Goal: Information Seeking & Learning: Learn about a topic

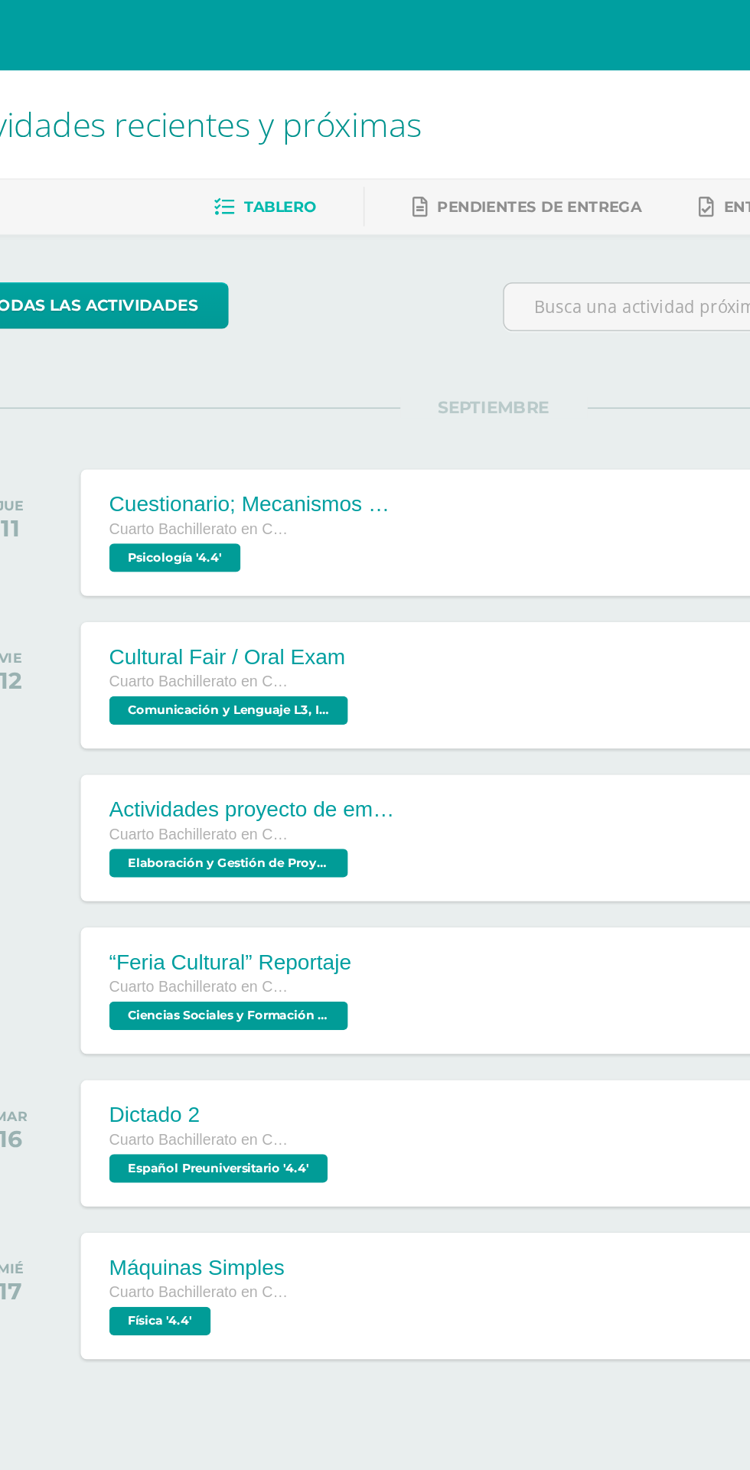
click at [156, 424] on div "Cultural Fair / Oral Exam" at bounding box center [207, 423] width 157 height 16
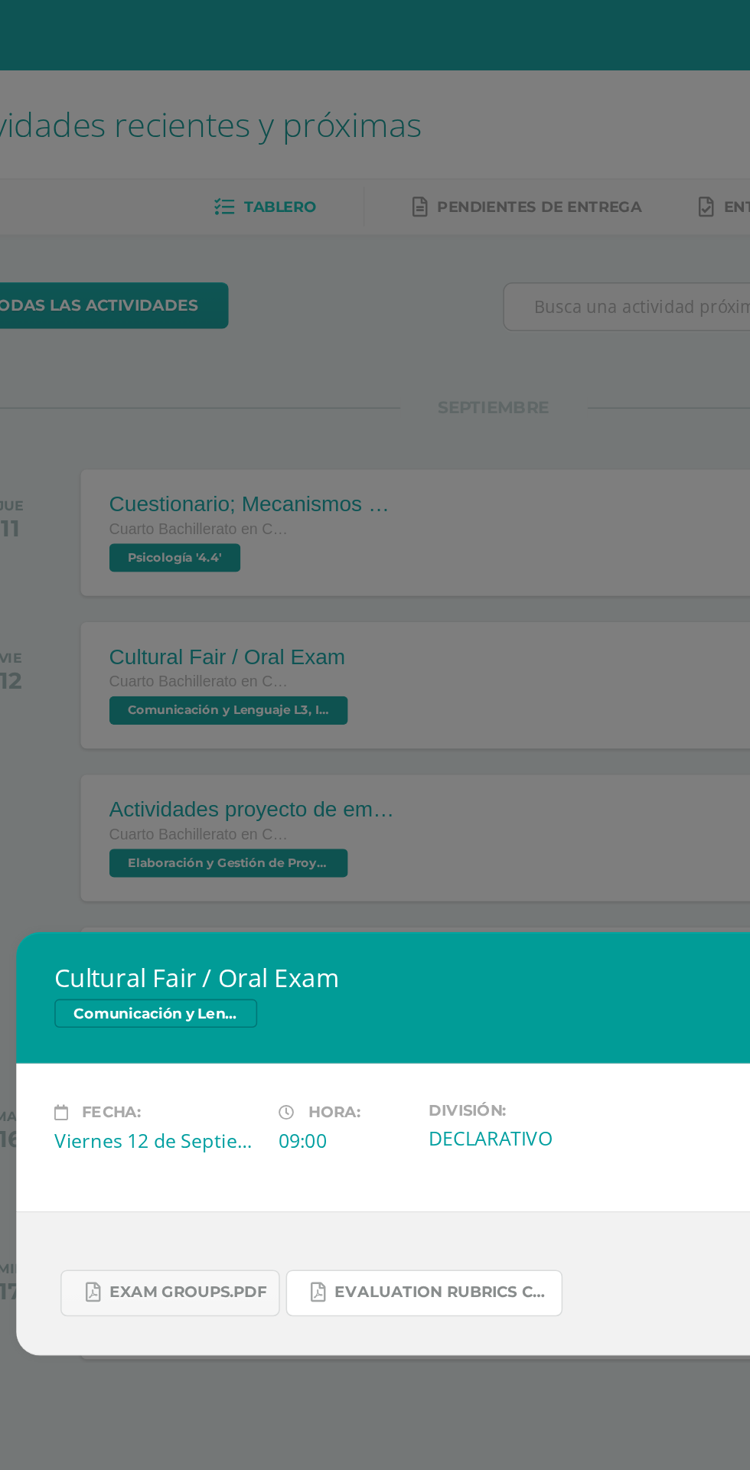
click at [351, 821] on link "Evaluation Rubrics Cultural Fair.pdf" at bounding box center [331, 831] width 178 height 30
click at [133, 836] on span "Exam Groups.pdf" at bounding box center [179, 830] width 101 height 12
click at [110, 404] on div "Cultural Fair / Oral Exam Comunicación y Lenguaje L3, Inglés 4 Fecha: [DATE] Ho…" at bounding box center [375, 735] width 750 height 1470
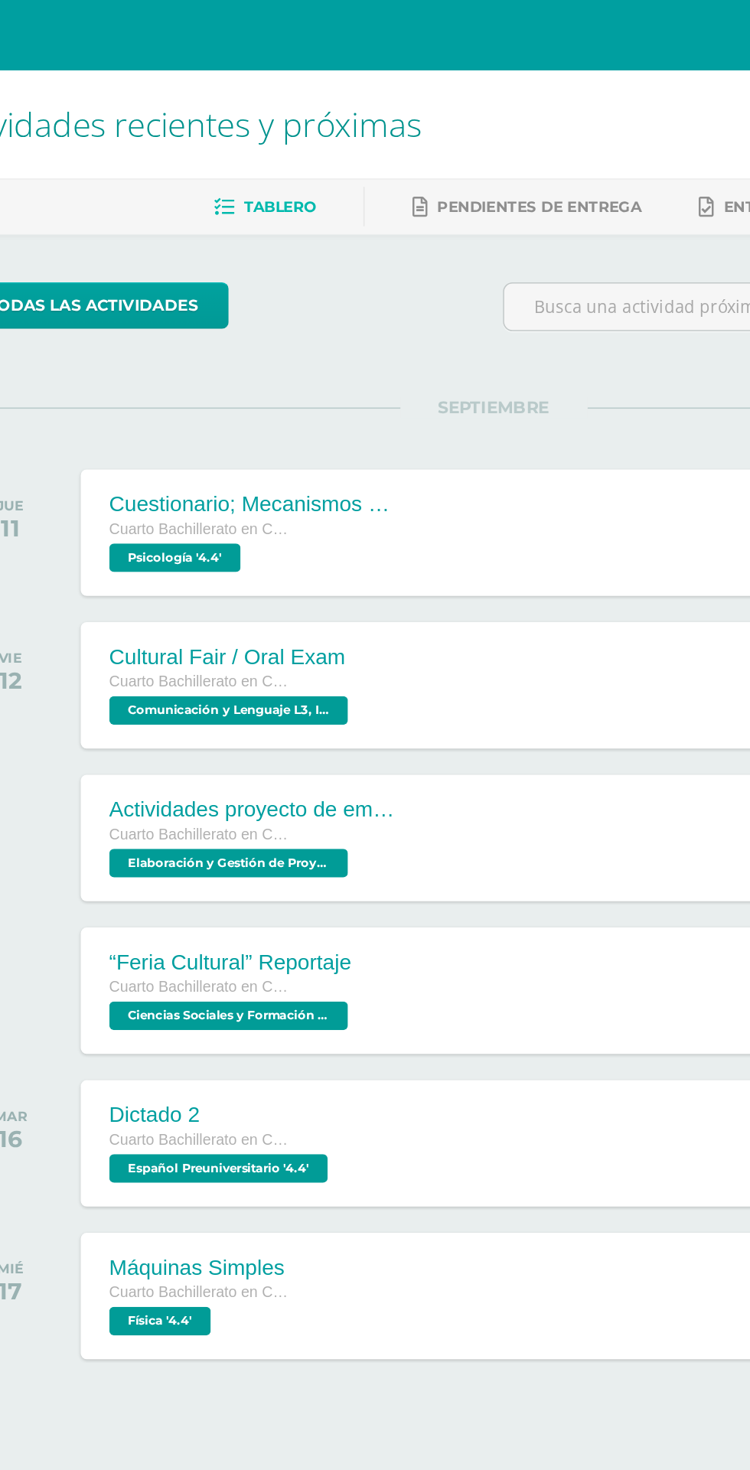
click at [439, 648] on div "“Feria Cultural” Reportaje Cuarto Bachillerato en Ciencias y Letras Ciencias So…" at bounding box center [403, 636] width 586 height 81
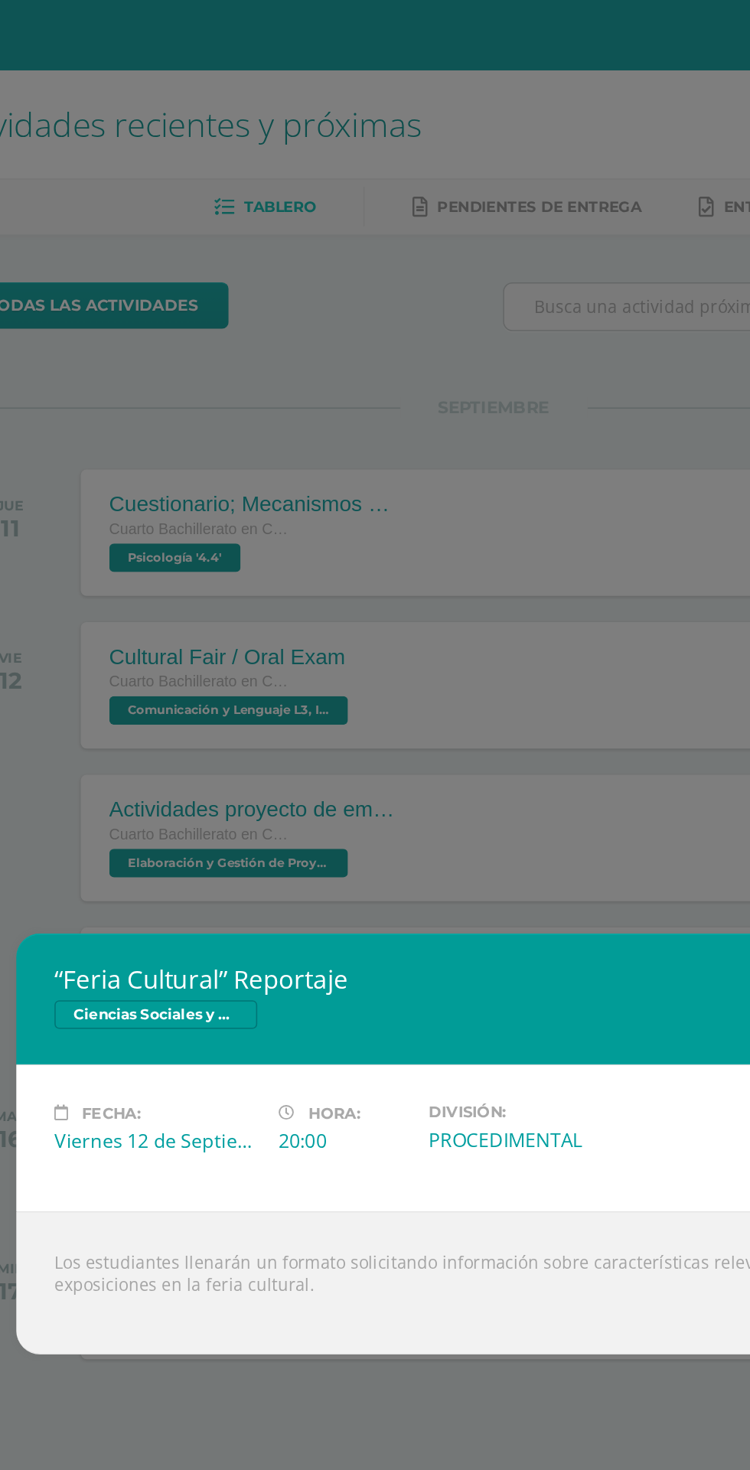
click at [113, 439] on div "“Feria Cultural” Reportaje Ciencias Sociales y Formación Ciudadana 4 Fecha: [DA…" at bounding box center [375, 735] width 750 height 1470
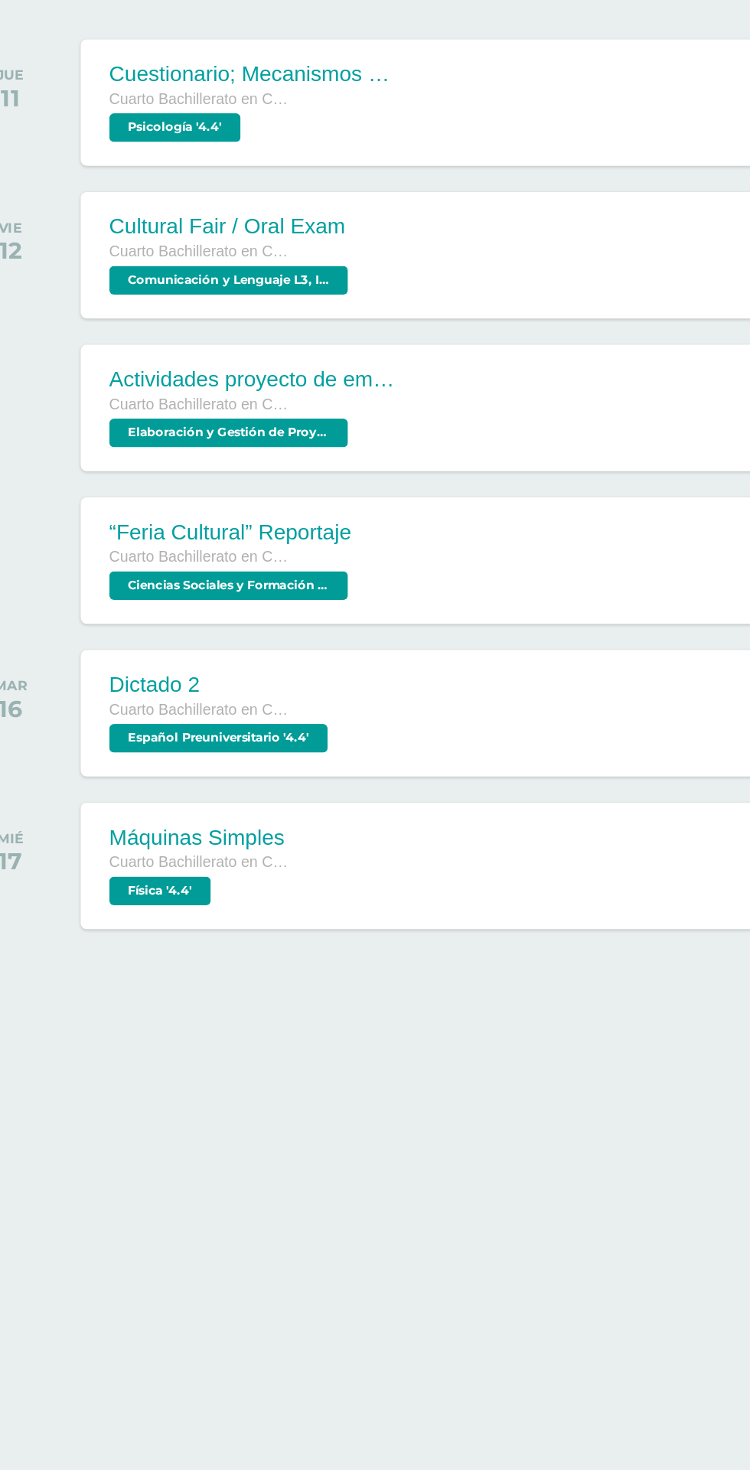
click at [456, 817] on div "Máquinas Simples Cuarto Bachillerato en Ciencias y Letras Física '4.4' 8:00 PM …" at bounding box center [403, 832] width 586 height 81
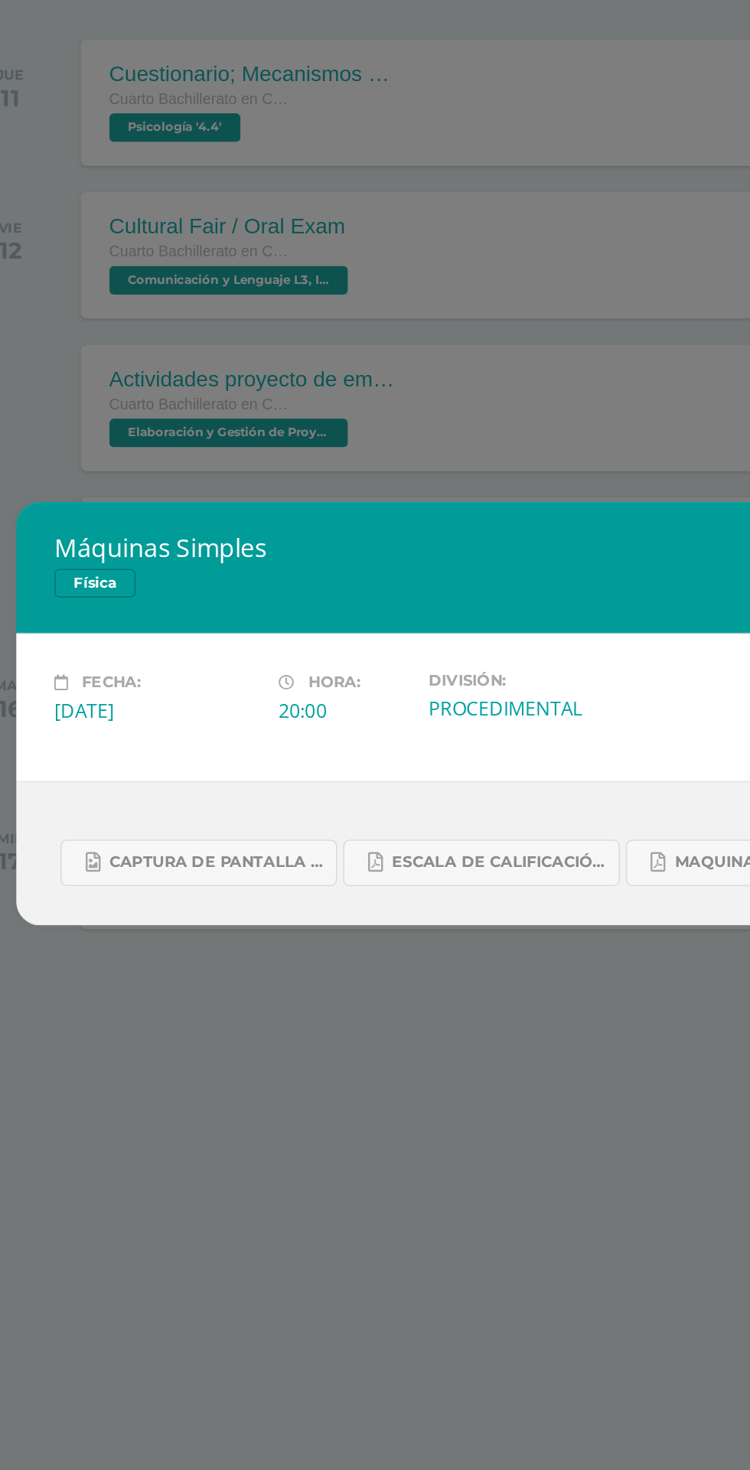
click at [107, 581] on div "Máquinas Simples Física Fecha: [DATE] Hora: 20:00 División:" at bounding box center [375, 735] width 750 height 1470
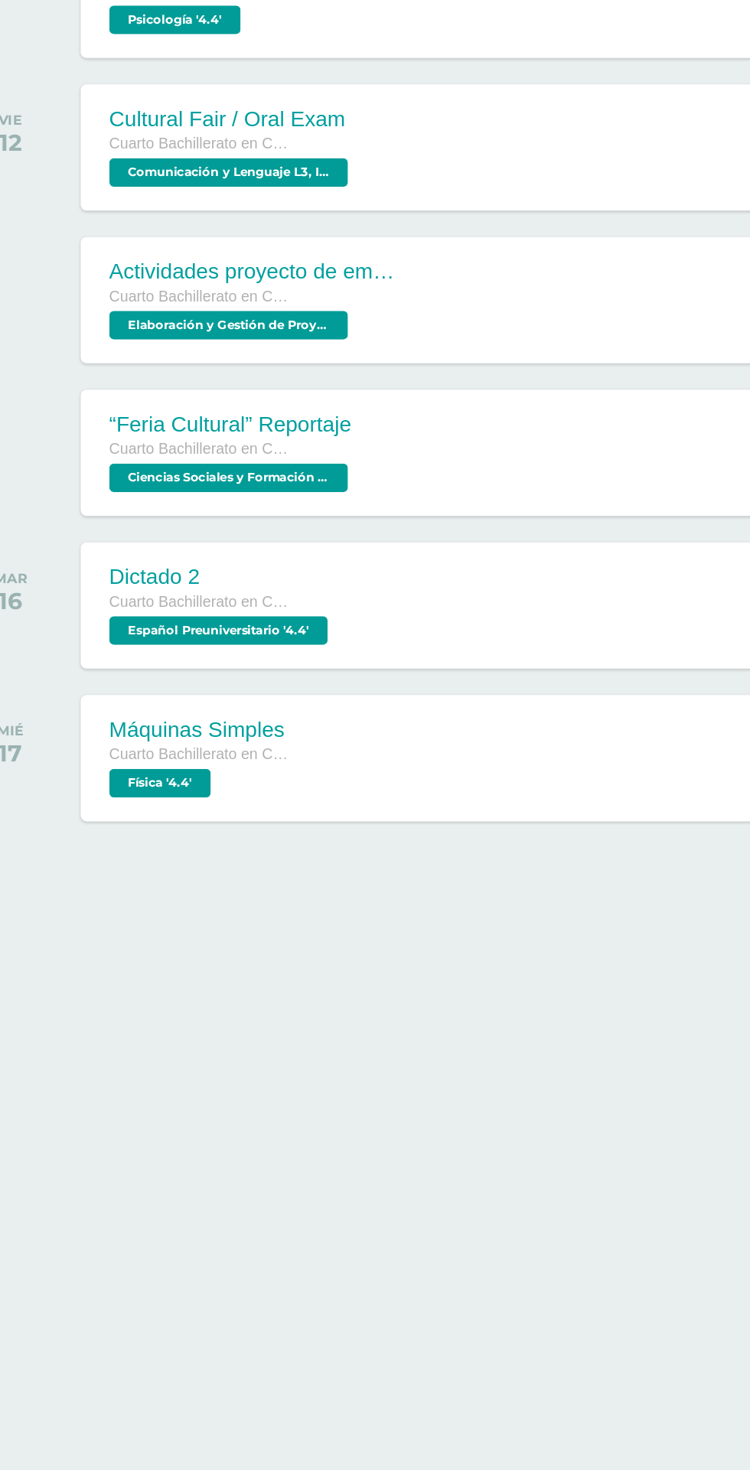
click at [155, 827] on span "Cuarto Bachillerato en Ciencias y Letras" at bounding box center [186, 830] width 115 height 11
